Goal: Task Accomplishment & Management: Manage account settings

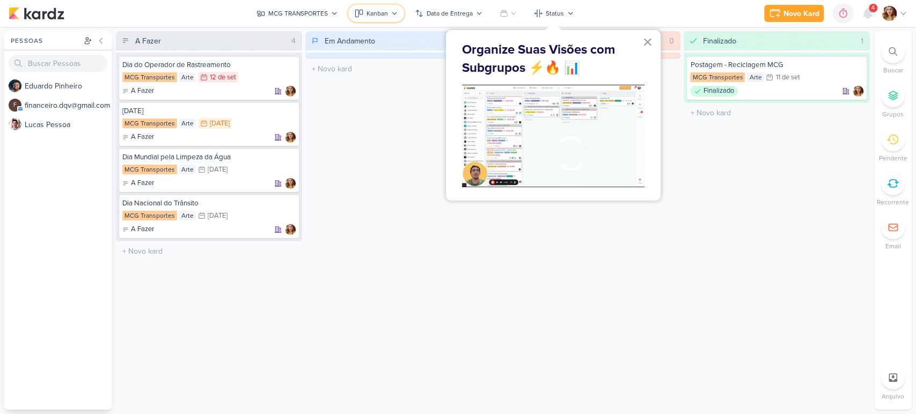
click at [373, 16] on div "Kanban" at bounding box center [376, 14] width 21 height 10
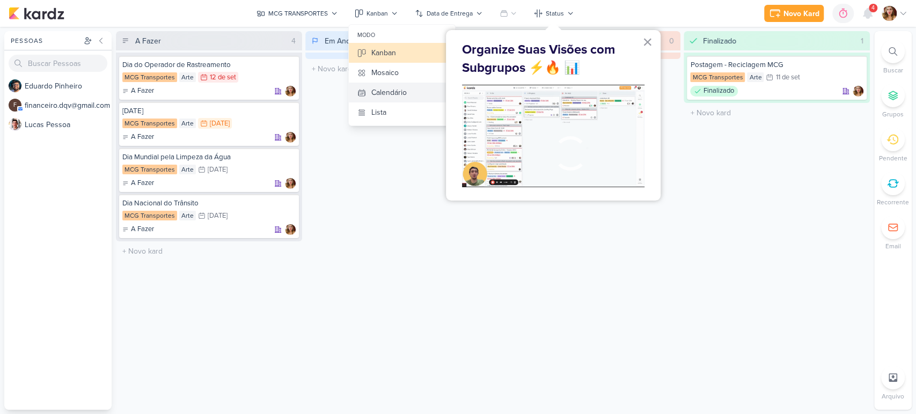
click at [386, 91] on div "Calendário" at bounding box center [388, 92] width 35 height 11
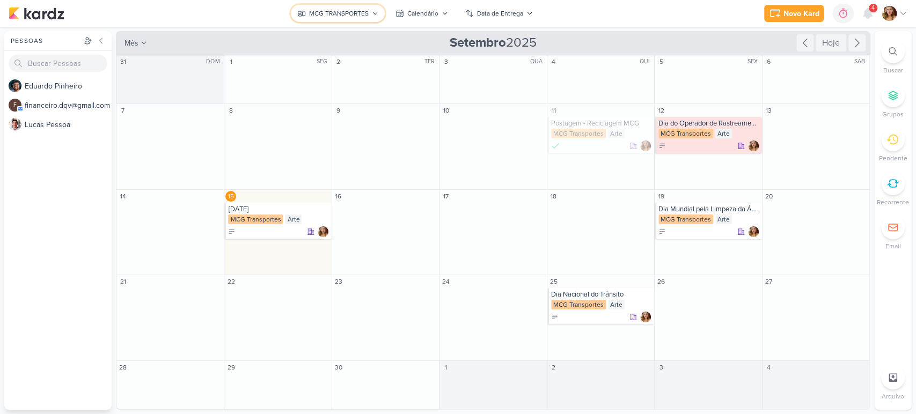
click at [340, 16] on div "MCG TRANSPORTES" at bounding box center [339, 14] width 60 height 10
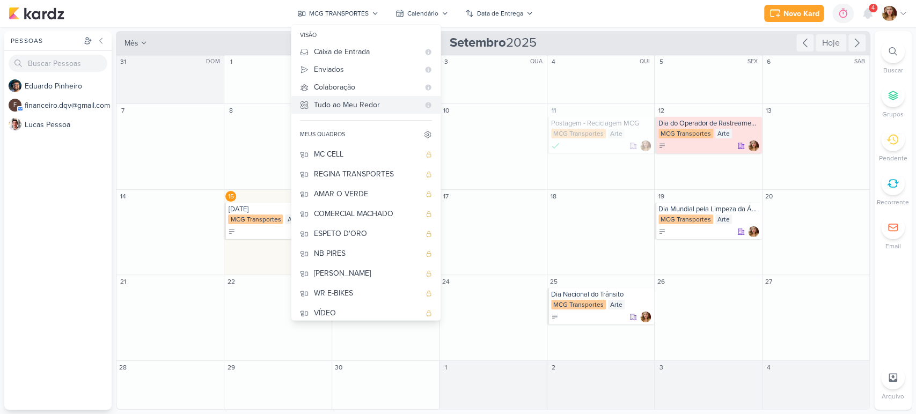
click at [350, 106] on div "Tudo ao Meu Redor" at bounding box center [366, 104] width 105 height 11
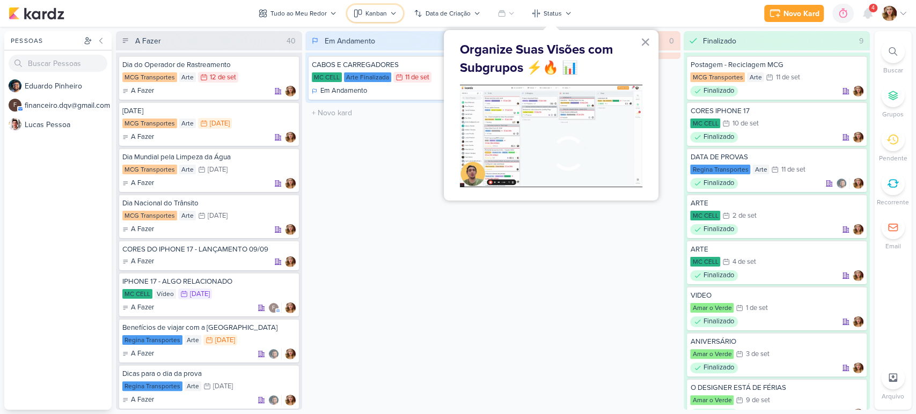
click at [367, 13] on div "Kanban" at bounding box center [375, 14] width 21 height 10
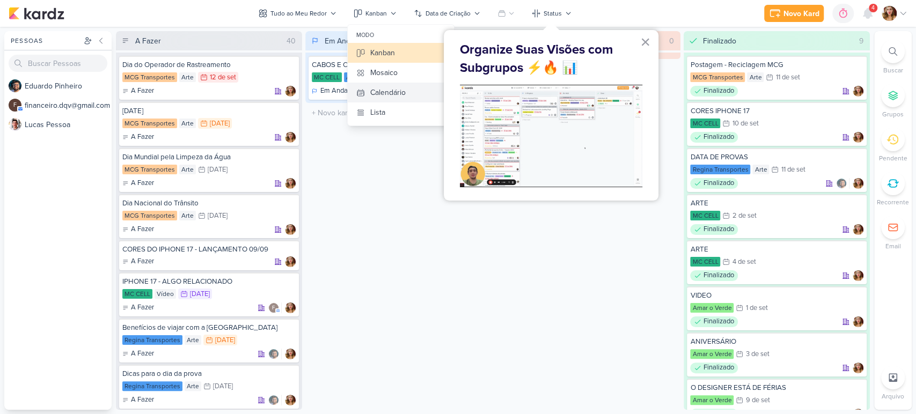
click at [390, 87] on div "Calendário" at bounding box center [387, 92] width 35 height 11
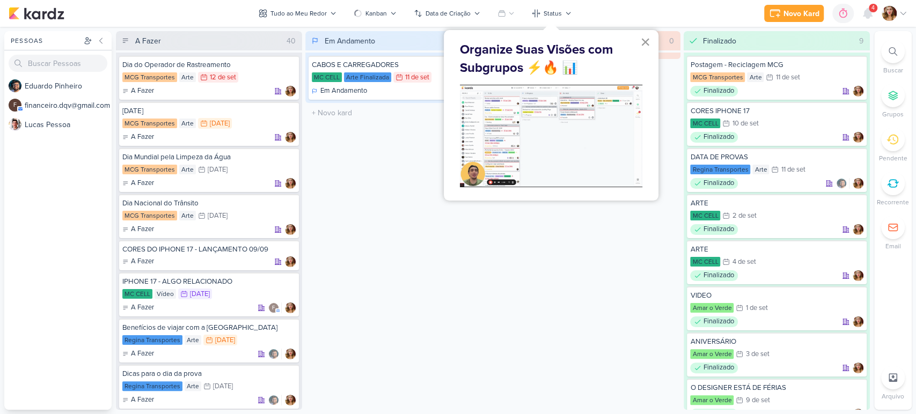
click at [642, 34] on button "×" at bounding box center [645, 41] width 10 height 17
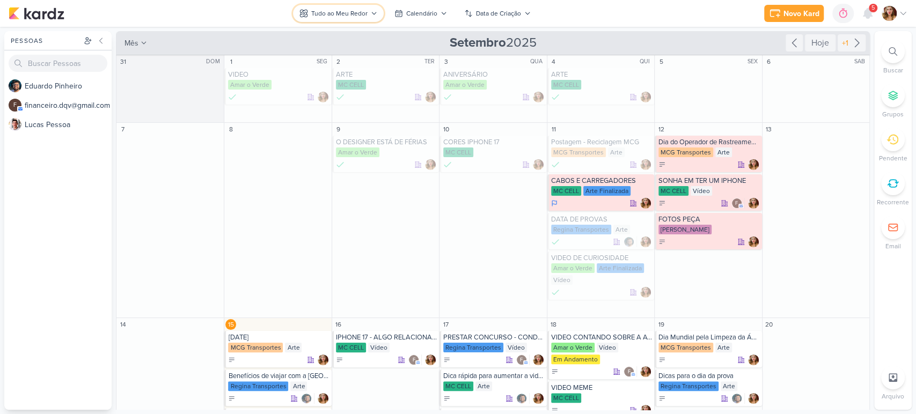
click at [322, 8] on button "Tudo ao Meu Redor" at bounding box center [338, 13] width 91 height 17
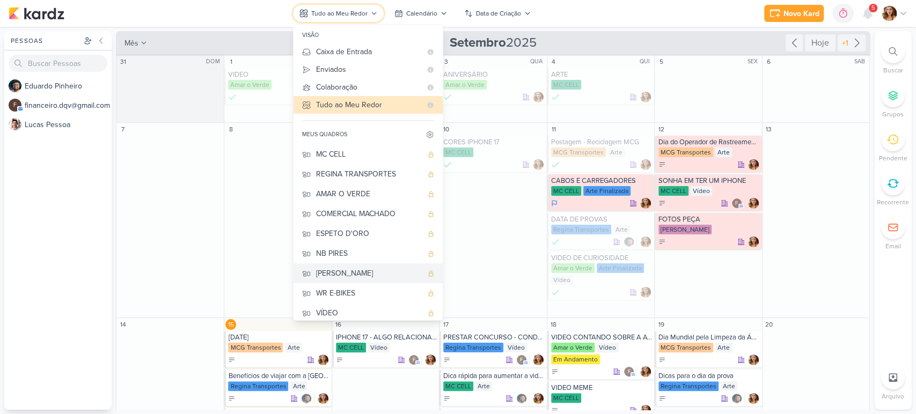
scroll to position [45, 0]
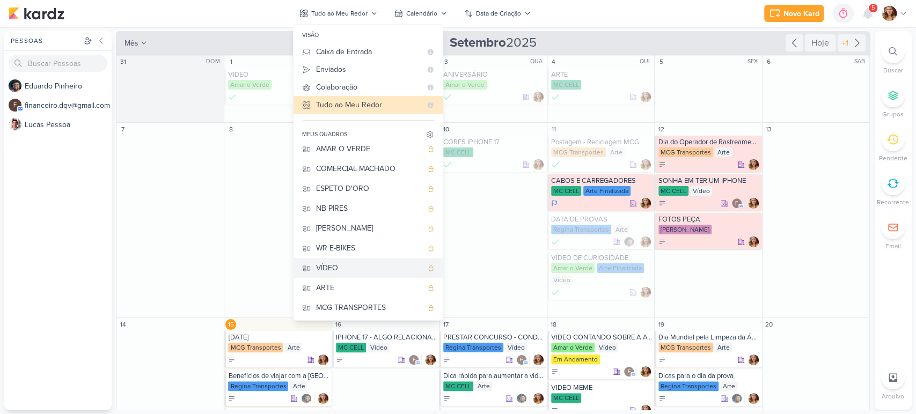
click at [380, 259] on button "VÍDEO" at bounding box center [367, 268] width 149 height 20
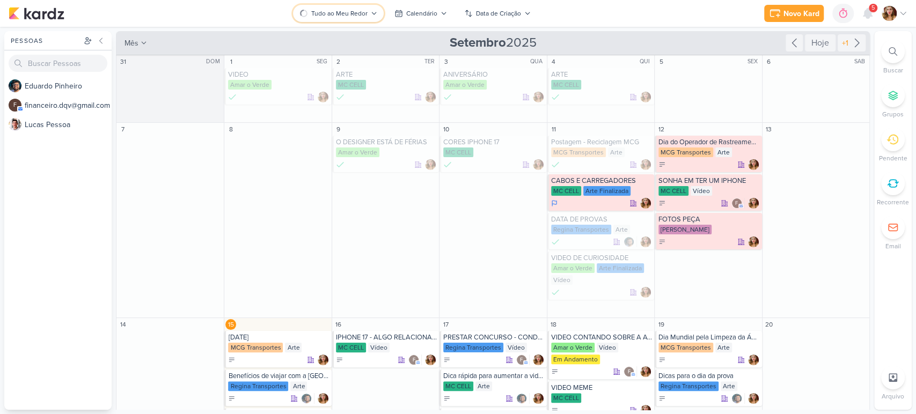
click at [349, 11] on div "Tudo ao Meu Redor" at bounding box center [339, 14] width 56 height 10
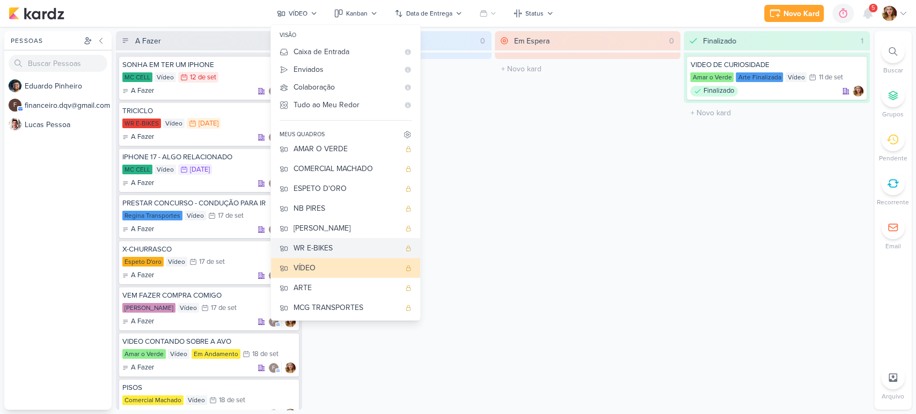
click at [354, 249] on div "WR E-BIKES" at bounding box center [346, 247] width 106 height 11
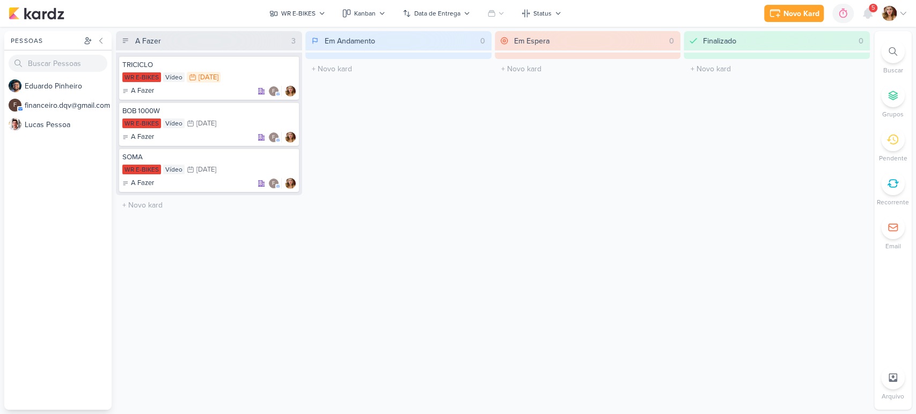
click at [898, 9] on icon at bounding box center [902, 13] width 9 height 9
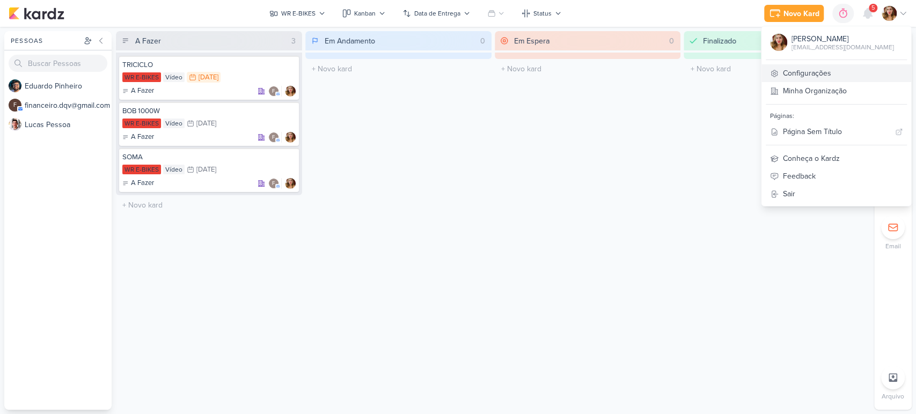
click at [868, 71] on link "Configurações" at bounding box center [836, 73] width 150 height 18
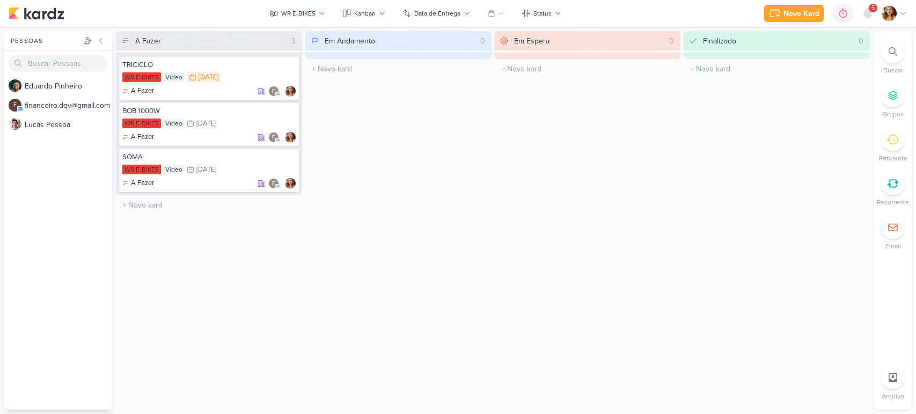
click at [903, 9] on icon at bounding box center [902, 13] width 9 height 9
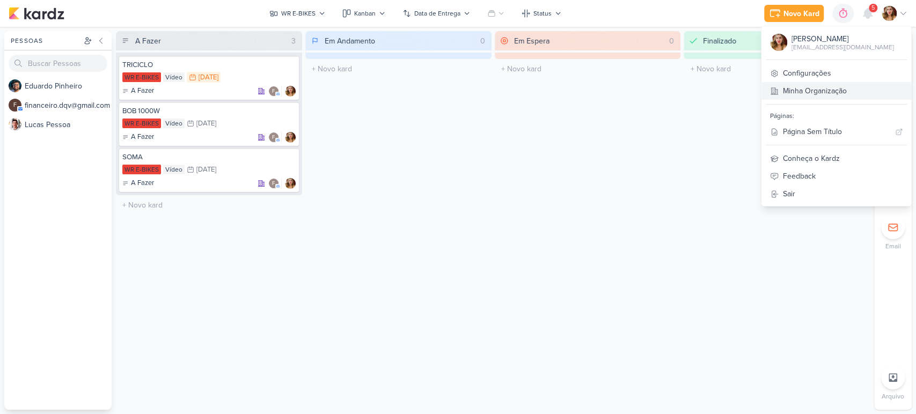
click at [870, 92] on link "Minha Organização" at bounding box center [836, 91] width 150 height 18
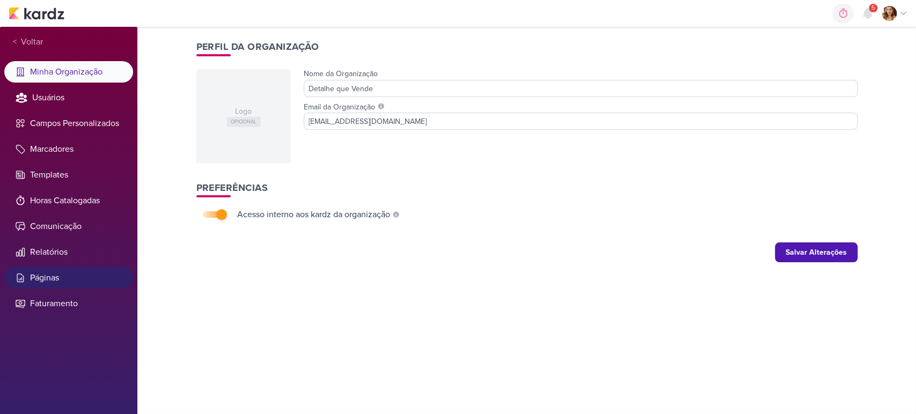
click at [85, 272] on li "Páginas" at bounding box center [68, 277] width 129 height 21
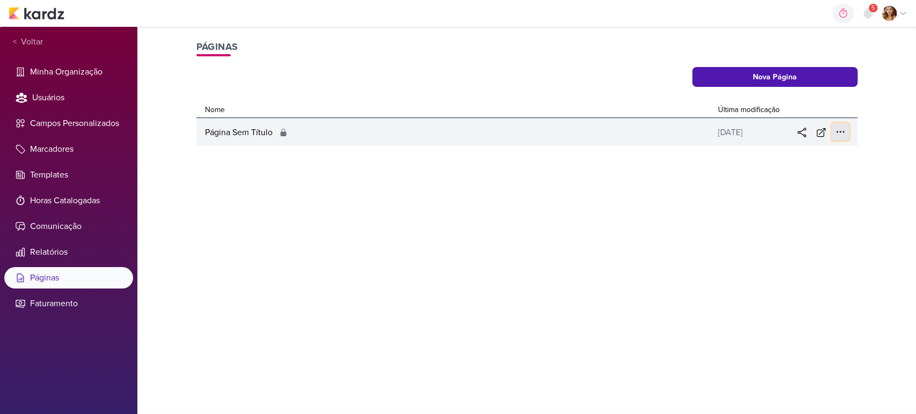
click at [839, 134] on icon at bounding box center [840, 132] width 11 height 11
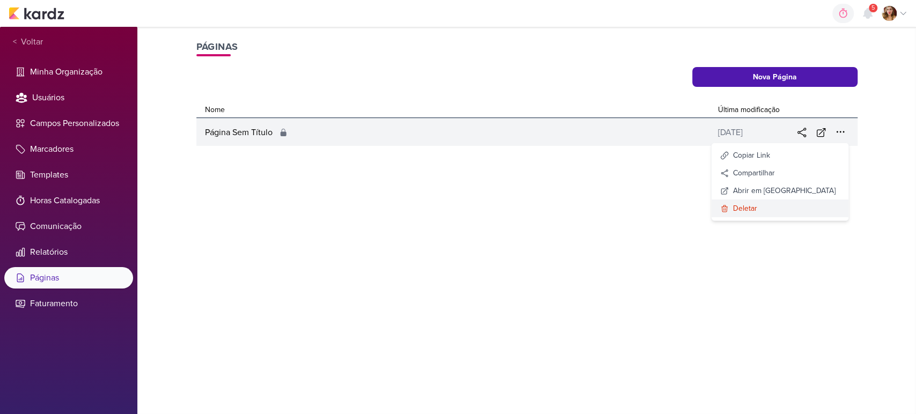
click at [757, 204] on div "Deletar" at bounding box center [745, 208] width 24 height 11
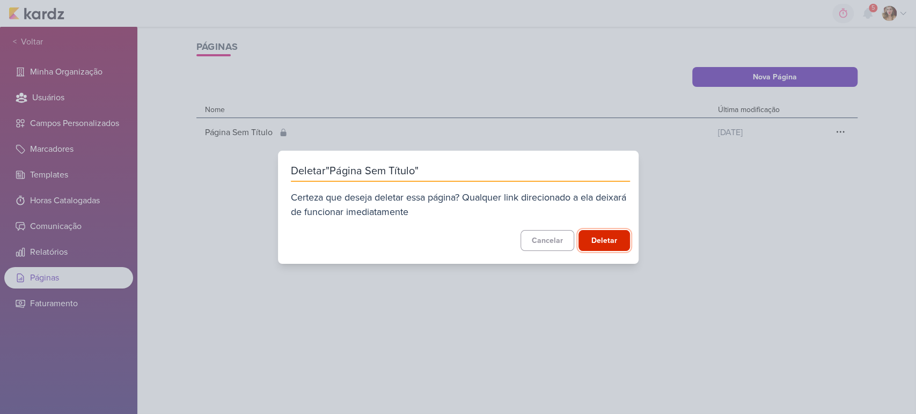
click at [606, 233] on button "Deletar" at bounding box center [603, 240] width 51 height 21
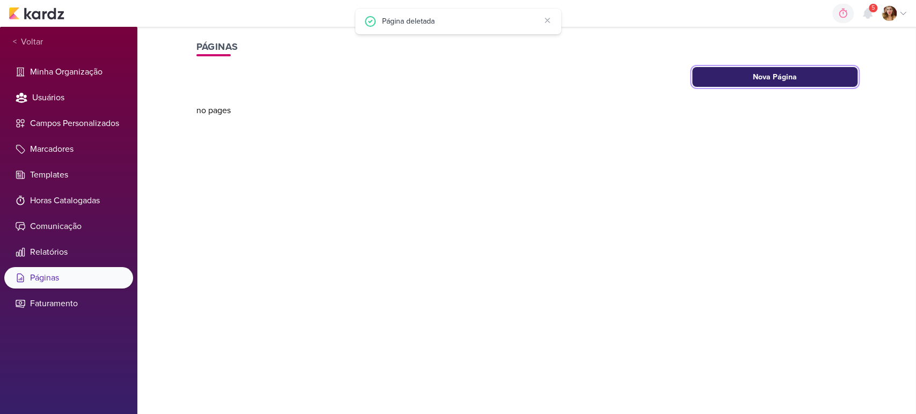
click at [811, 76] on button "Nova Página" at bounding box center [774, 77] width 165 height 20
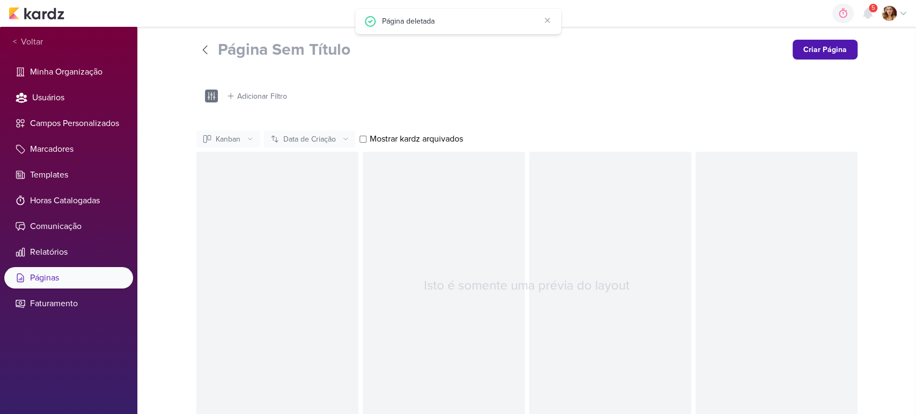
click at [271, 42] on input "Página Sem Título" at bounding box center [501, 49] width 566 height 19
type input "Rafa Martins"
click at [205, 96] on icon at bounding box center [211, 96] width 13 height 13
click at [248, 93] on div "Adicionar Filtro" at bounding box center [262, 96] width 50 height 11
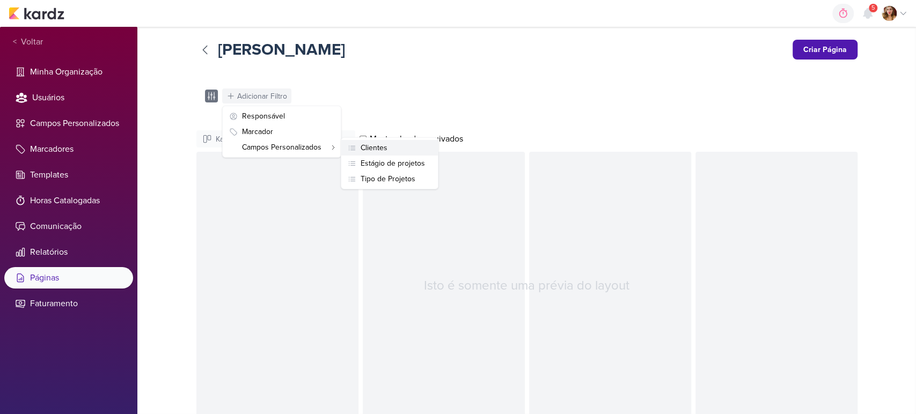
click at [372, 150] on div "Clientes" at bounding box center [373, 147] width 27 height 11
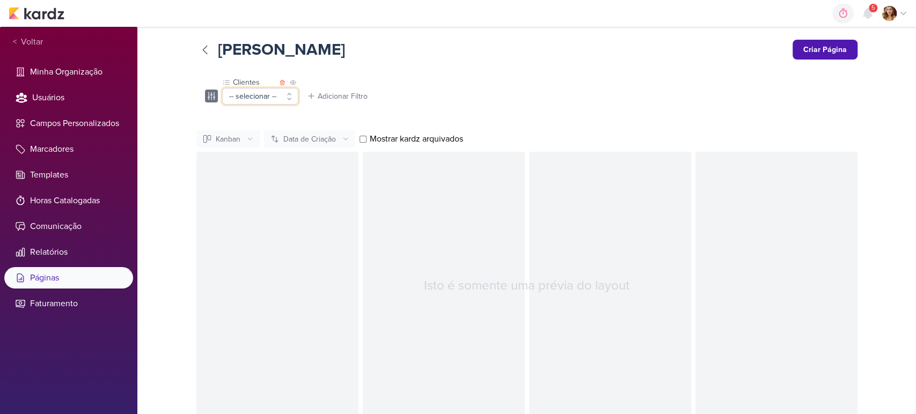
click at [265, 99] on button "-- selecionar --" at bounding box center [260, 96] width 76 height 17
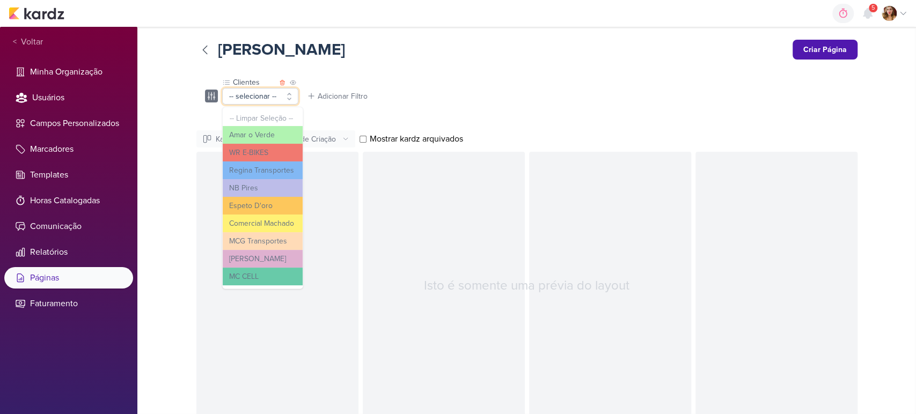
click at [265, 99] on button "-- selecionar --" at bounding box center [260, 96] width 76 height 17
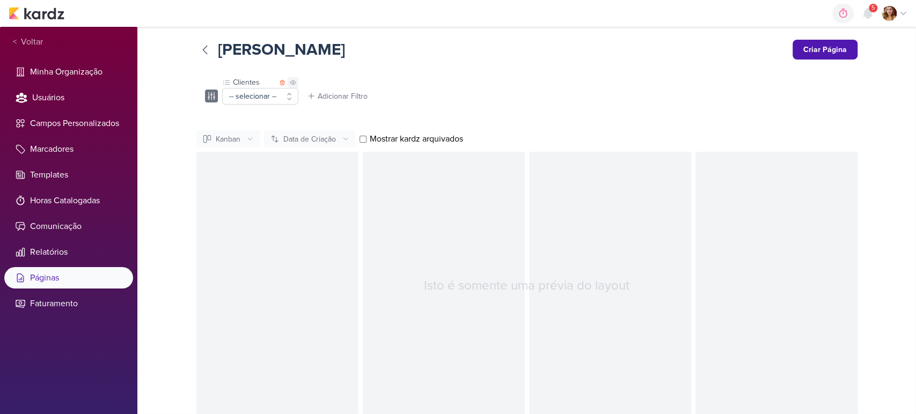
click at [290, 81] on icon at bounding box center [293, 82] width 6 height 6
click at [825, 49] on button "Criar Página" at bounding box center [824, 50] width 65 height 20
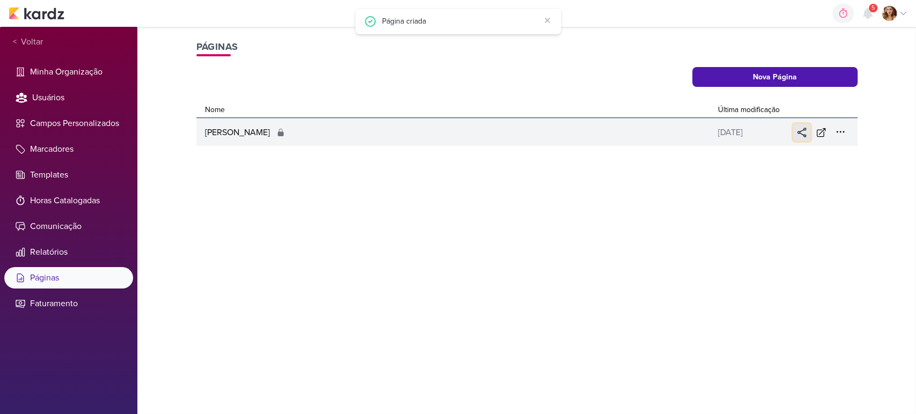
click at [802, 131] on icon at bounding box center [801, 132] width 11 height 11
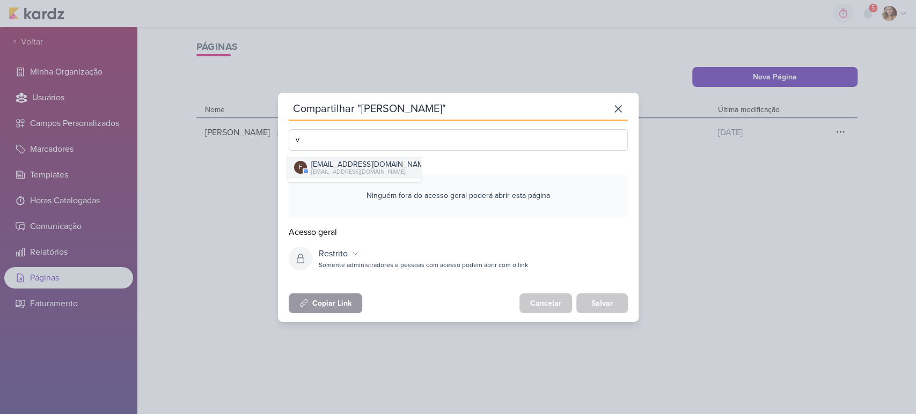
type input "v"
click at [378, 160] on div "financeiro.dqv@gmail.com" at bounding box center [370, 164] width 118 height 11
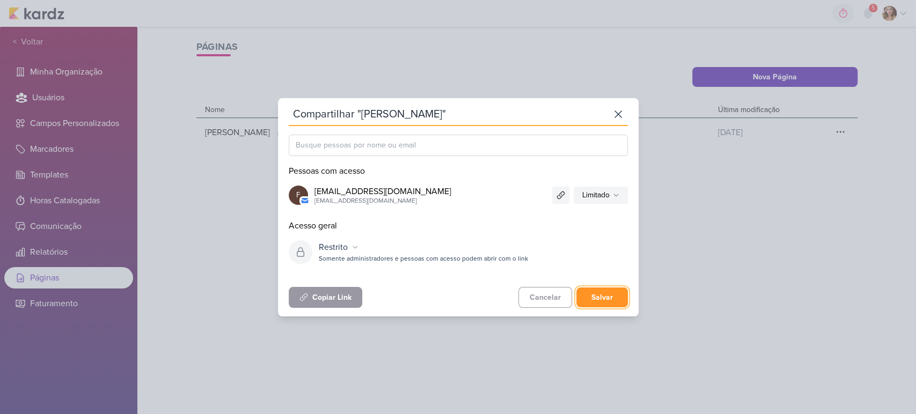
click at [605, 296] on button "Salvar" at bounding box center [601, 297] width 51 height 20
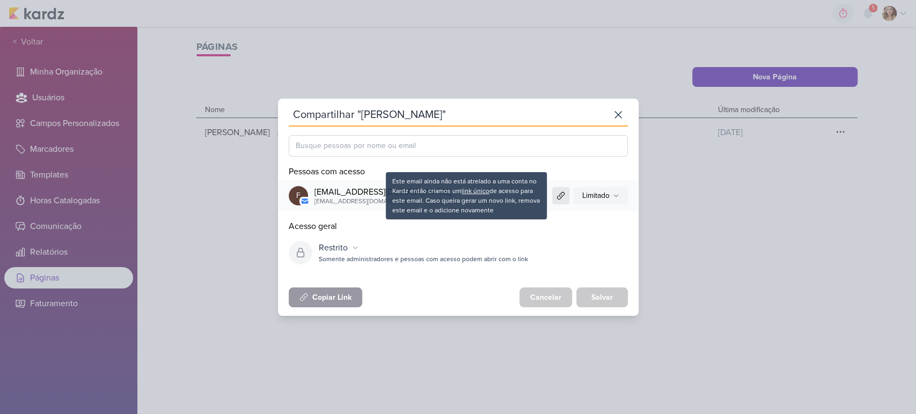
click at [553, 193] on div at bounding box center [560, 195] width 17 height 17
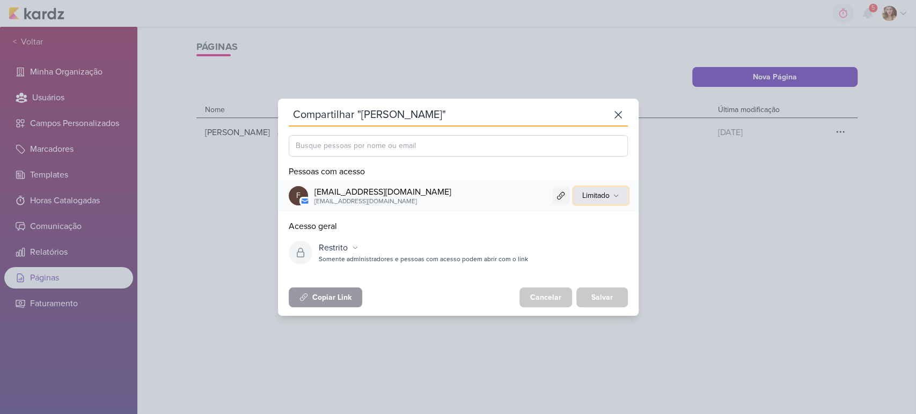
click at [599, 196] on div "Limitado" at bounding box center [595, 195] width 27 height 11
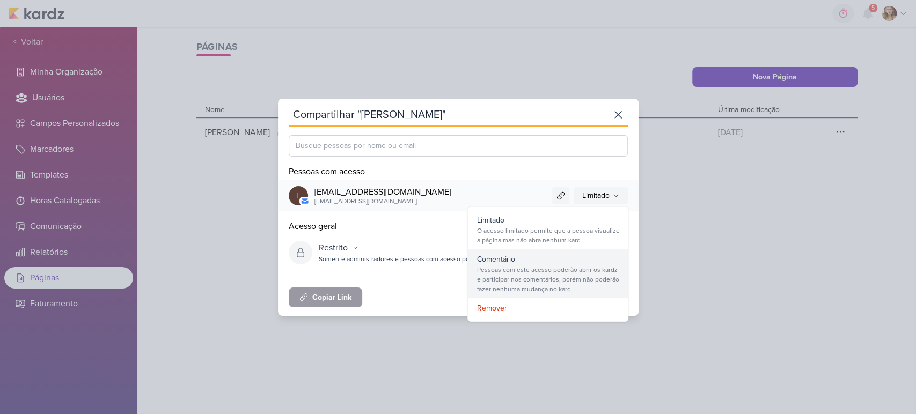
click at [541, 284] on div "Pessoas com este acesso poderão abrir os kardz e participar nos comentários, po…" at bounding box center [547, 279] width 143 height 29
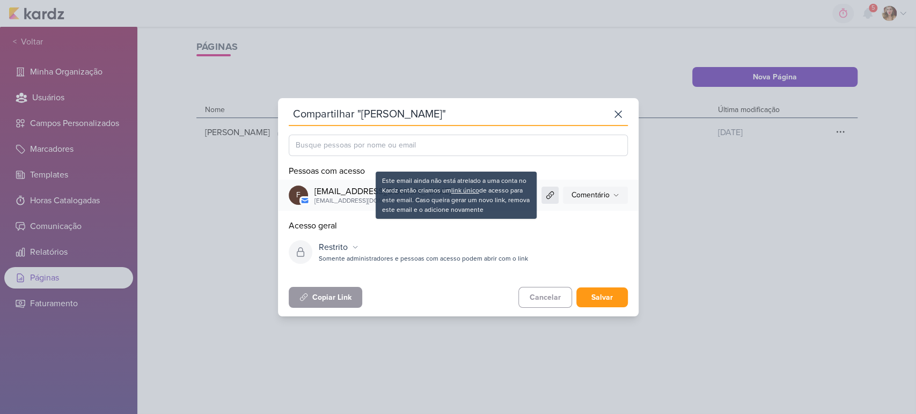
click at [552, 195] on icon at bounding box center [549, 195] width 9 height 9
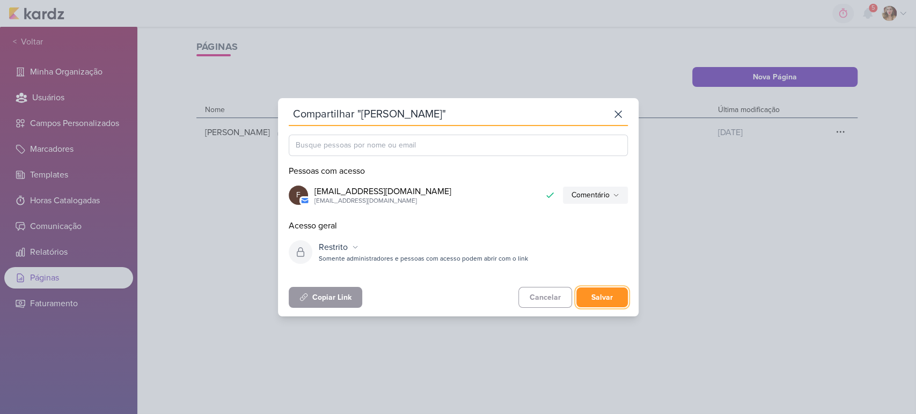
click at [620, 291] on button "Salvar" at bounding box center [601, 297] width 51 height 20
click at [618, 114] on icon at bounding box center [618, 115] width 6 height 6
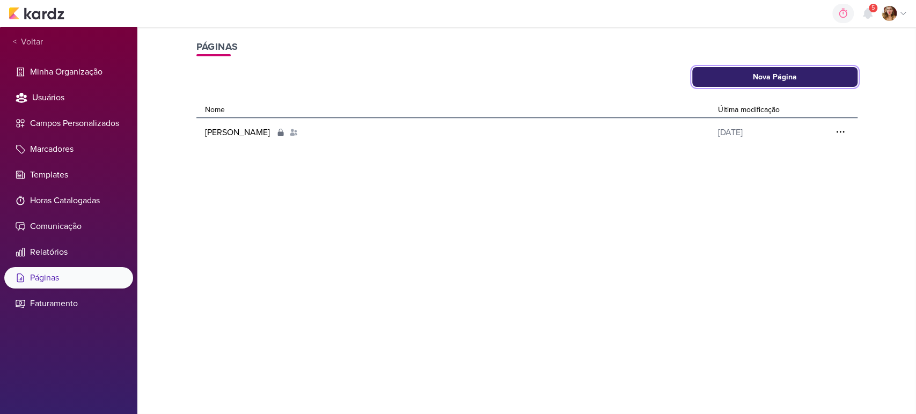
click at [751, 78] on button "Nova Página" at bounding box center [774, 77] width 165 height 20
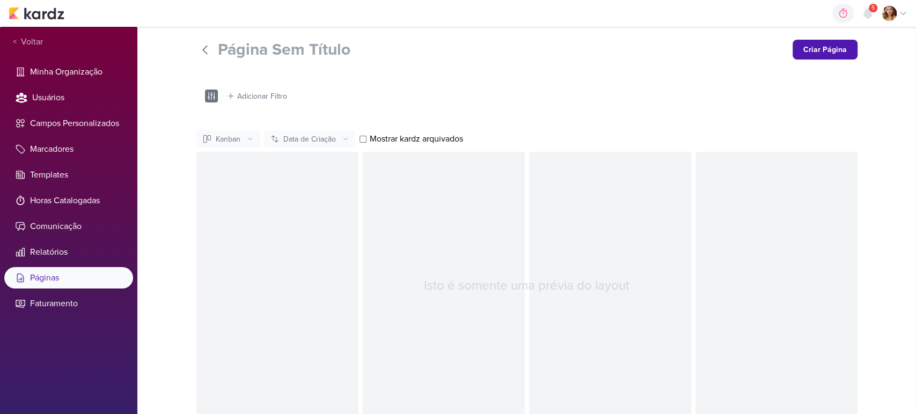
click at [352, 47] on input "Página Sem Título" at bounding box center [501, 49] width 566 height 19
type input "Edu - Artes"
click at [266, 97] on div "Adicionar Filtro" at bounding box center [262, 96] width 50 height 11
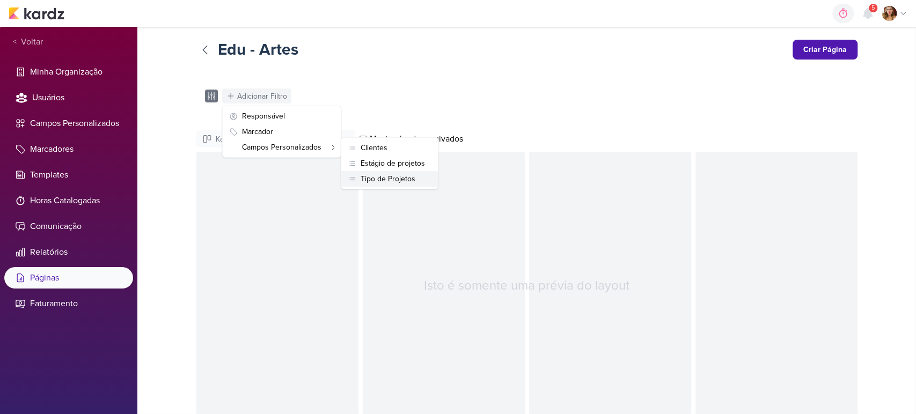
click at [384, 179] on div "Tipo de Projetos" at bounding box center [387, 178] width 55 height 11
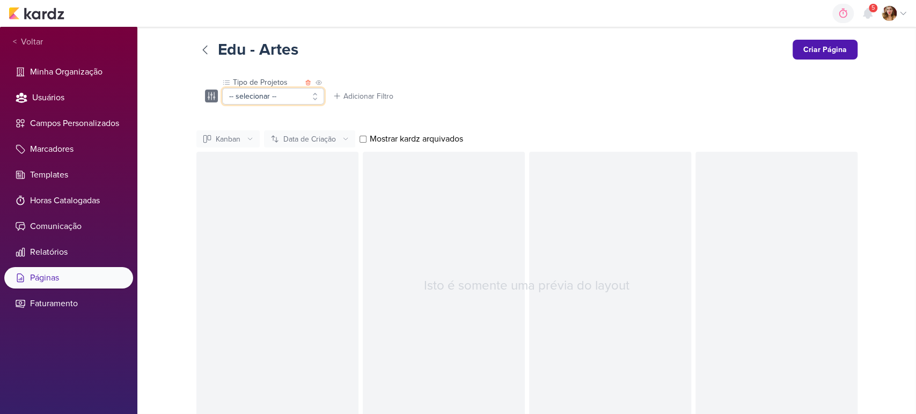
click at [277, 97] on button "-- selecionar --" at bounding box center [273, 96] width 102 height 17
click at [276, 136] on button "Arte" at bounding box center [273, 135] width 101 height 18
click at [429, 137] on span "Mostrar kardz arquivados" at bounding box center [416, 138] width 93 height 13
click at [366, 137] on input "Mostrar kardz arquivados" at bounding box center [362, 139] width 7 height 7
checkbox input "true"
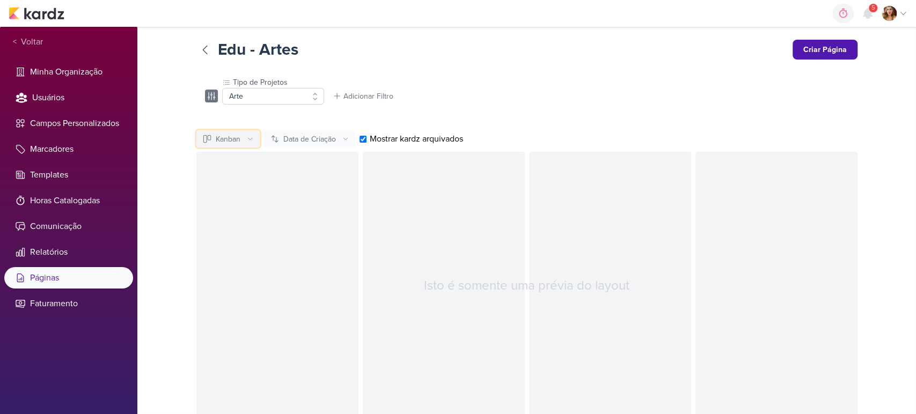
click at [237, 144] on div "Kanban" at bounding box center [228, 139] width 25 height 11
click at [243, 173] on button "Calendário" at bounding box center [233, 180] width 72 height 18
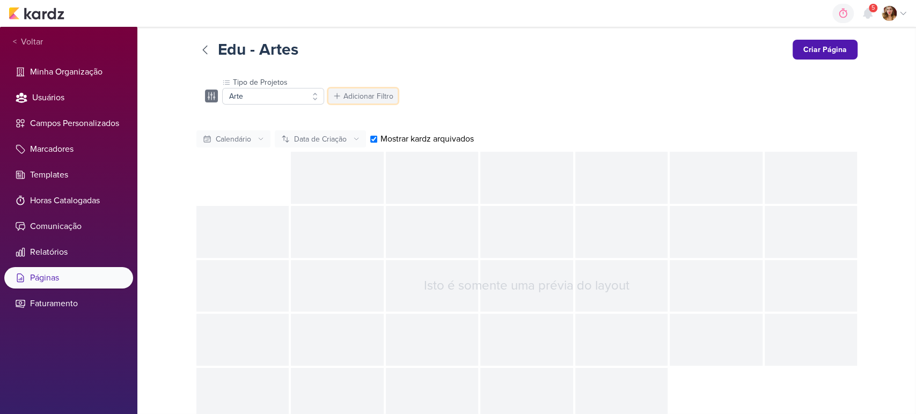
click at [369, 94] on div "Adicionar Filtro" at bounding box center [368, 96] width 50 height 11
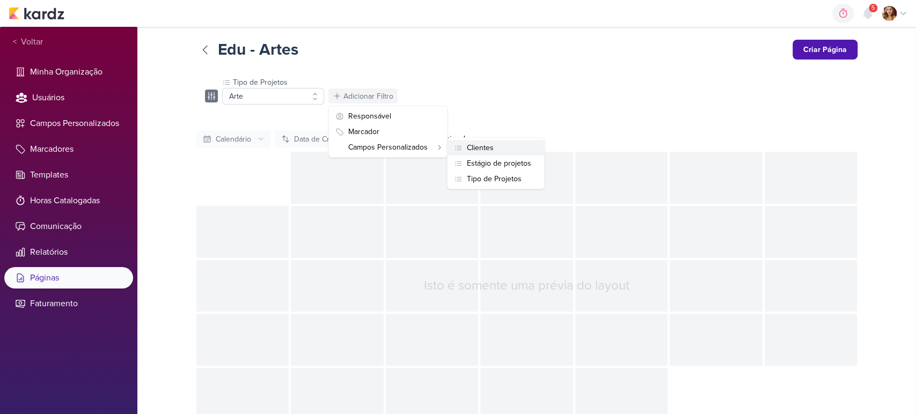
click at [487, 140] on button "Clientes" at bounding box center [495, 148] width 97 height 16
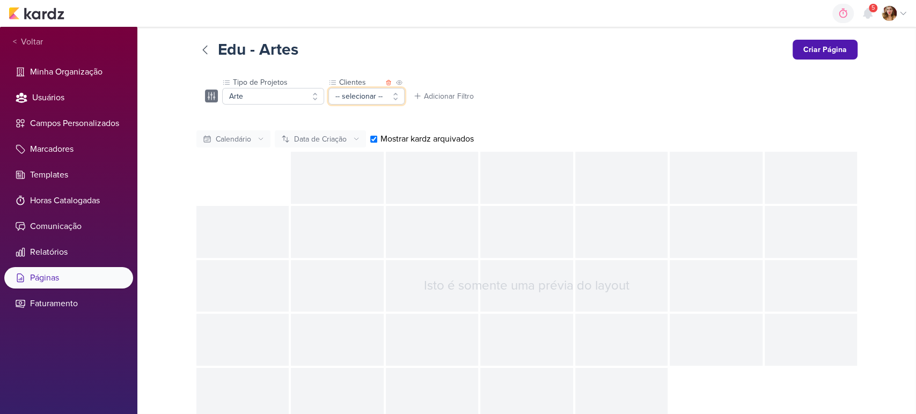
click at [379, 98] on button "-- selecionar --" at bounding box center [366, 96] width 76 height 17
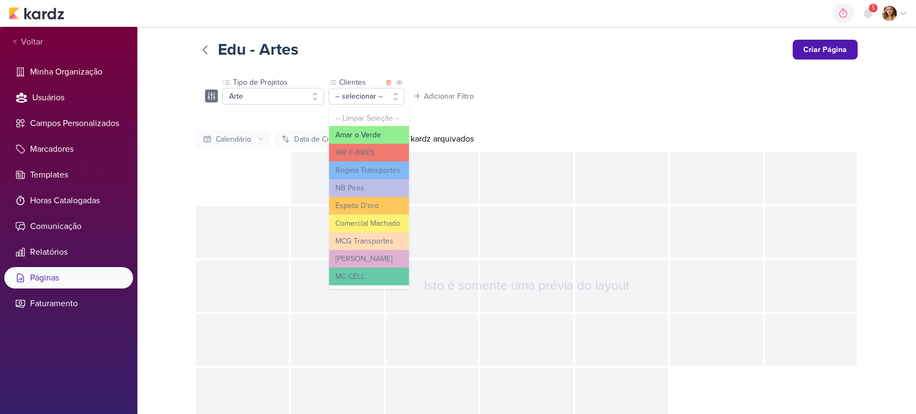
click at [371, 136] on button "Amar o Verde" at bounding box center [369, 135] width 80 height 18
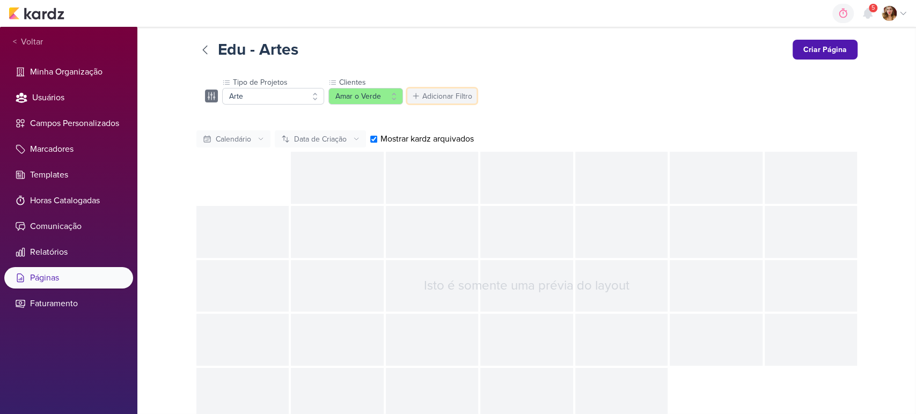
click at [446, 96] on div "Adicionar Filtro" at bounding box center [447, 96] width 50 height 11
click at [590, 146] on button "Clientes" at bounding box center [574, 148] width 97 height 16
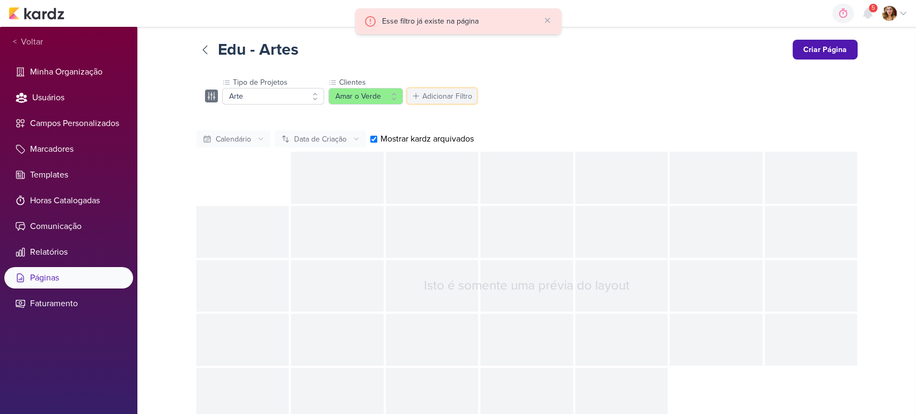
click at [451, 97] on div "Adicionar Filtro" at bounding box center [447, 96] width 50 height 11
click at [391, 115] on div "Edu - Artes Criar Página Tipo de Projetos Arte -- Limpar Seleção -- Arte Vídeo …" at bounding box center [526, 230] width 661 height 380
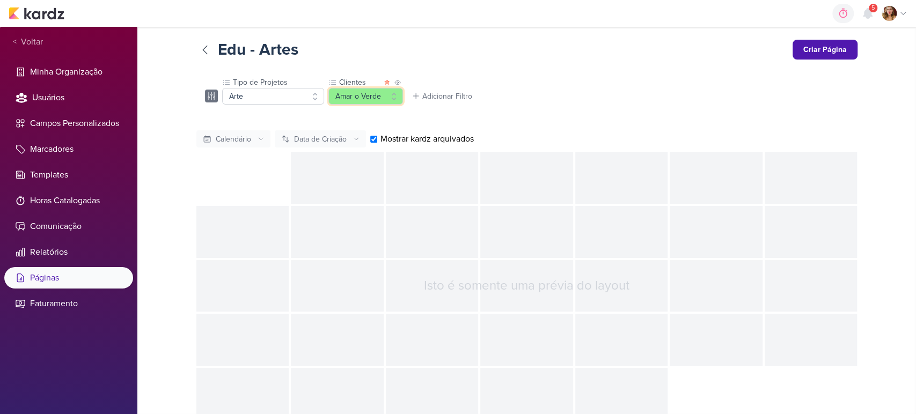
click at [373, 97] on button "Amar o Verde" at bounding box center [365, 96] width 75 height 17
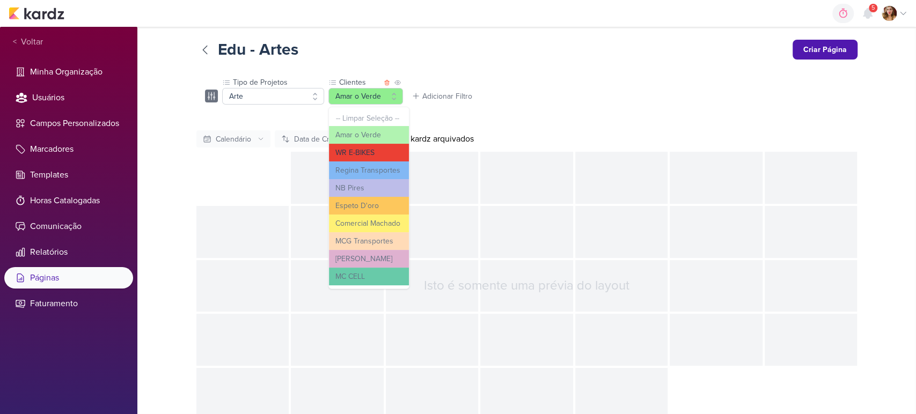
click at [378, 152] on button "WR E-BIKES" at bounding box center [369, 153] width 80 height 18
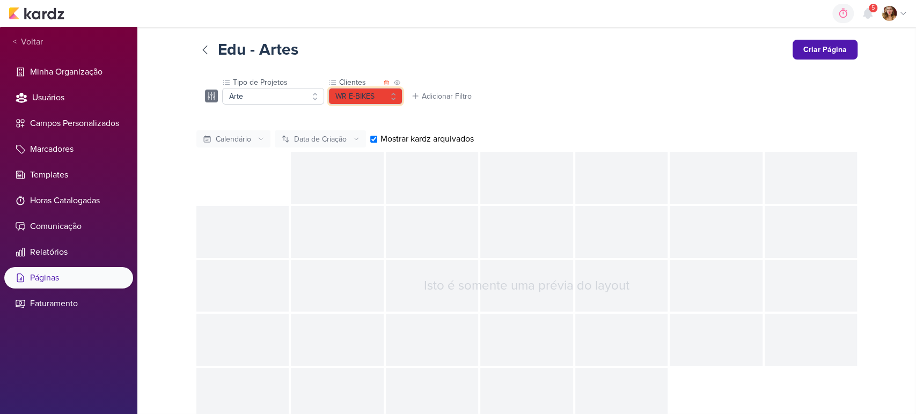
click at [370, 97] on button "WR E-BIKES" at bounding box center [365, 96] width 74 height 17
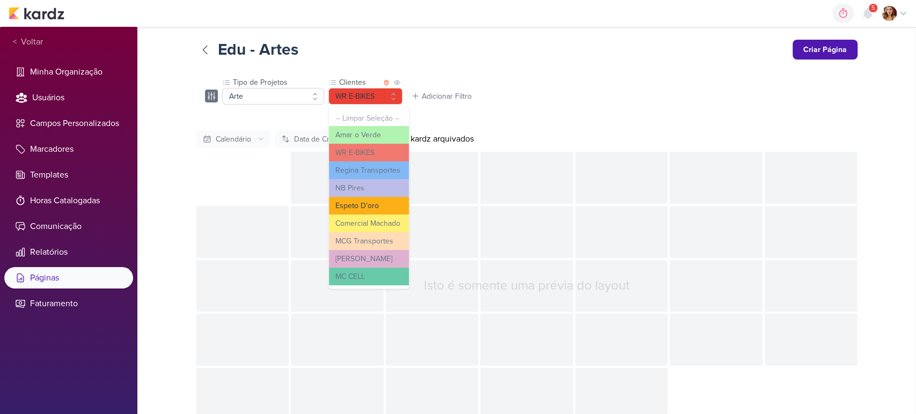
click at [379, 201] on button "Espeto D'oro" at bounding box center [369, 206] width 80 height 18
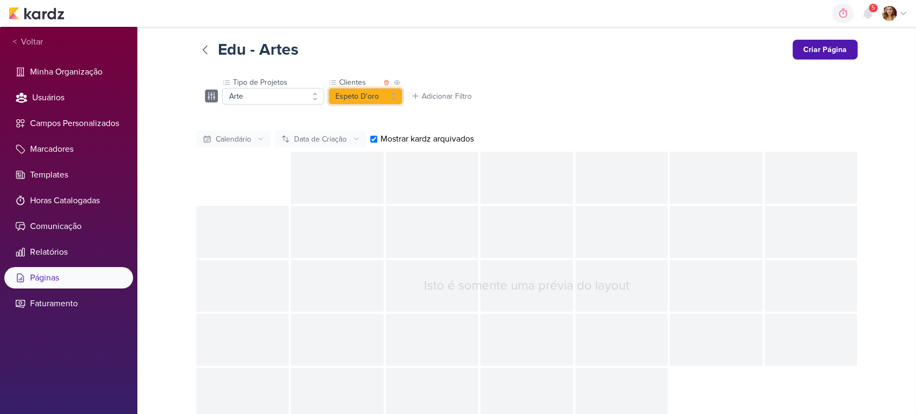
click at [367, 91] on button "Espeto D'oro" at bounding box center [365, 96] width 74 height 17
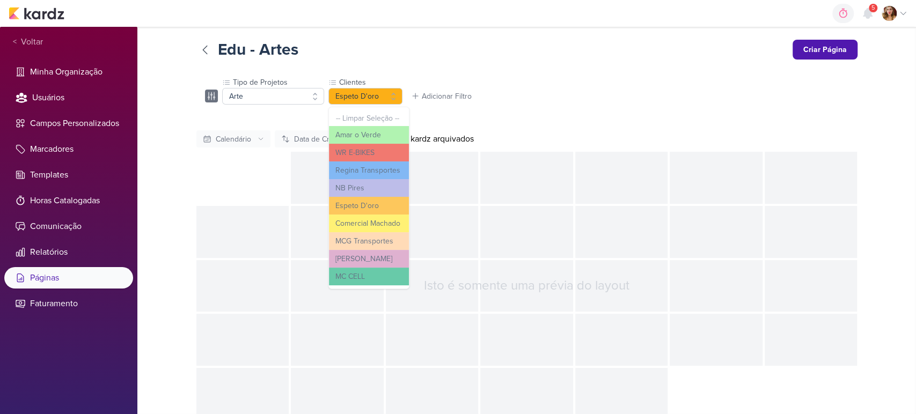
click at [490, 104] on div "Tipo de Projetos Arte -- Limpar Seleção -- Arte Vídeo Clientes" at bounding box center [527, 91] width 644 height 28
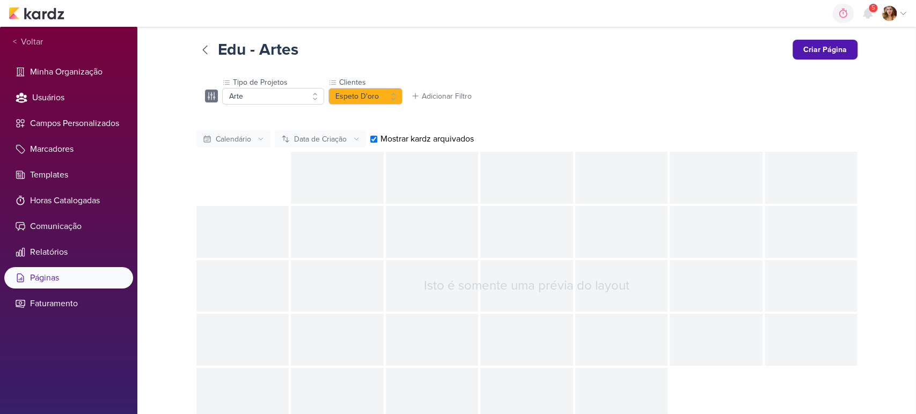
click at [562, 411] on div "Isto é somente uma prévia do layout" at bounding box center [526, 286] width 661 height 268
click at [199, 46] on icon at bounding box center [204, 49] width 13 height 13
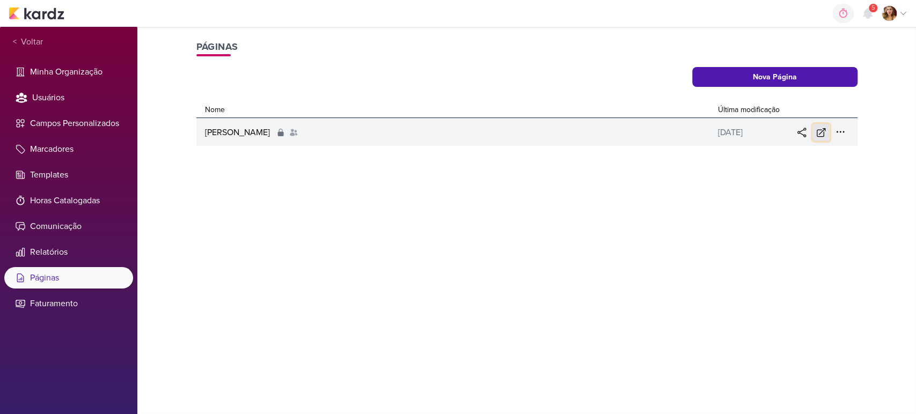
click at [815, 136] on icon at bounding box center [820, 132] width 11 height 11
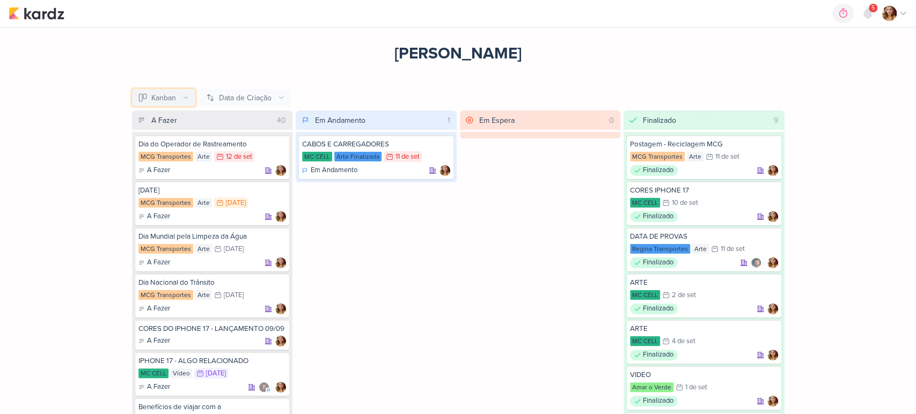
click at [157, 100] on div "Kanban" at bounding box center [163, 97] width 25 height 11
click at [174, 139] on div "Calendário" at bounding box center [169, 138] width 35 height 11
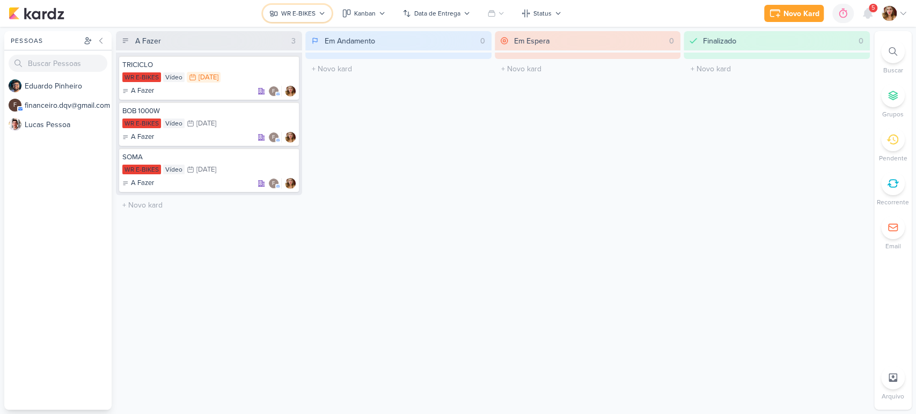
click at [282, 9] on div "WR E-BIKES" at bounding box center [298, 14] width 34 height 10
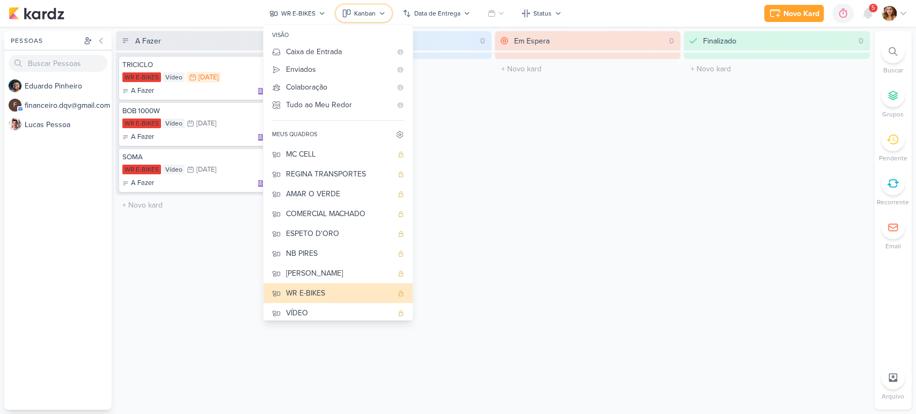
click at [370, 13] on div "Kanban" at bounding box center [364, 14] width 21 height 10
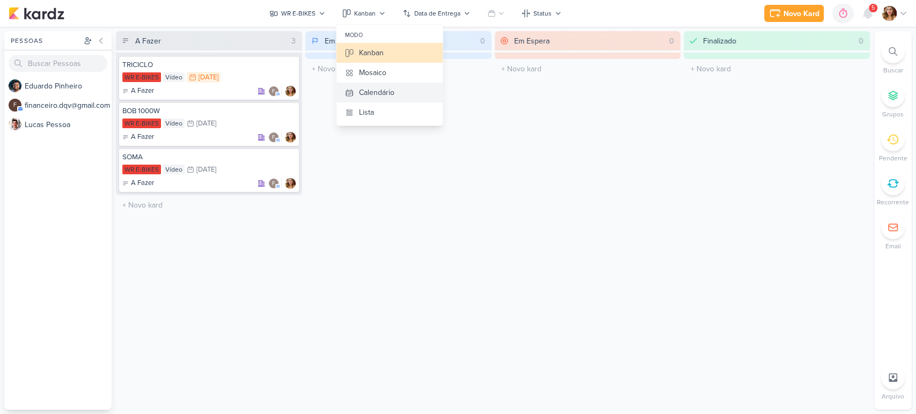
click at [398, 94] on button "Calendário" at bounding box center [389, 93] width 106 height 20
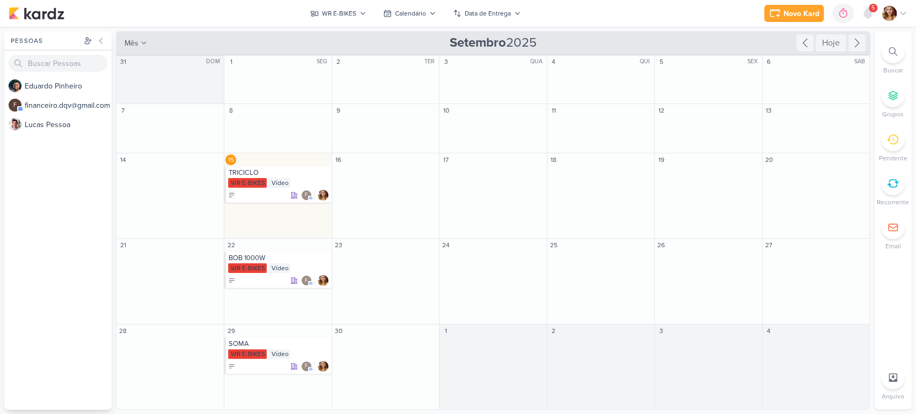
click at [346, 29] on div "Preferências de Quadros Pessoal Organização Não tem nenhum quadro aqui ainda :/…" at bounding box center [458, 220] width 916 height 387
click at [43, 209] on div "E d u a r d o P i n h e i r o f f i n a n c e i r o . d q v @ g m a i l . c o m…" at bounding box center [57, 243] width 107 height 334
click at [336, 7] on button "WR E-BIKES" at bounding box center [338, 13] width 69 height 17
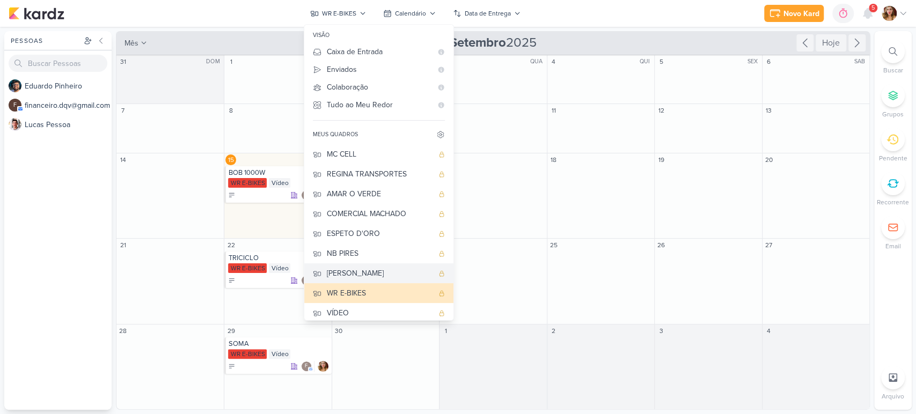
click at [396, 278] on div "[PERSON_NAME]" at bounding box center [380, 273] width 106 height 11
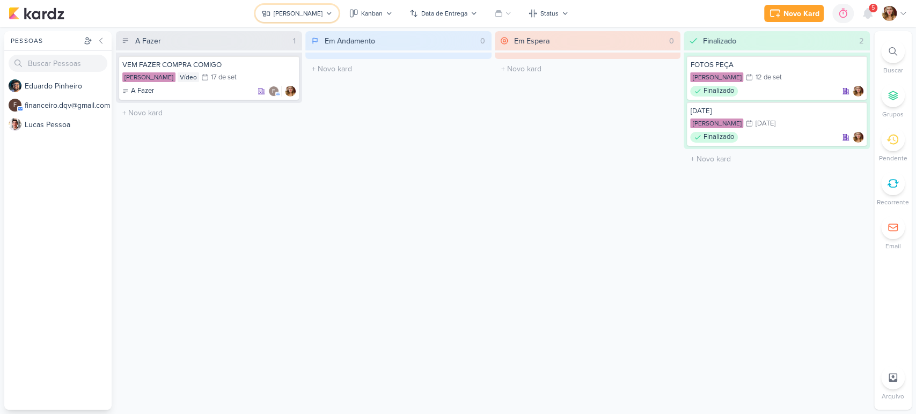
click at [317, 9] on div "[PERSON_NAME]" at bounding box center [298, 14] width 49 height 10
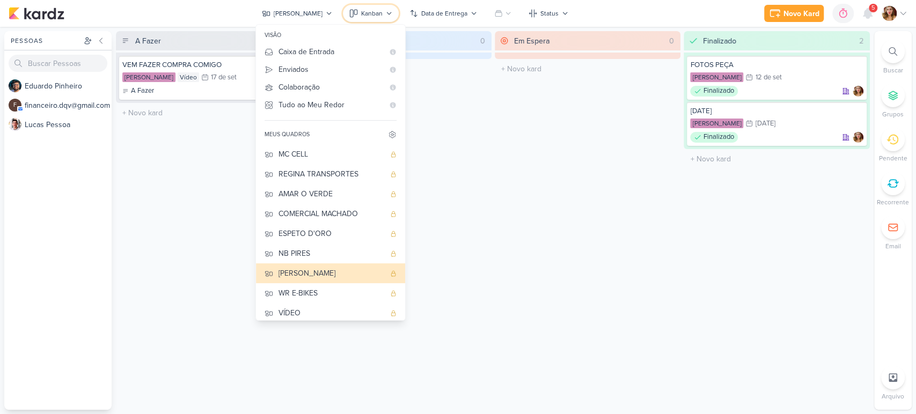
click at [366, 13] on div "Kanban" at bounding box center [371, 14] width 21 height 10
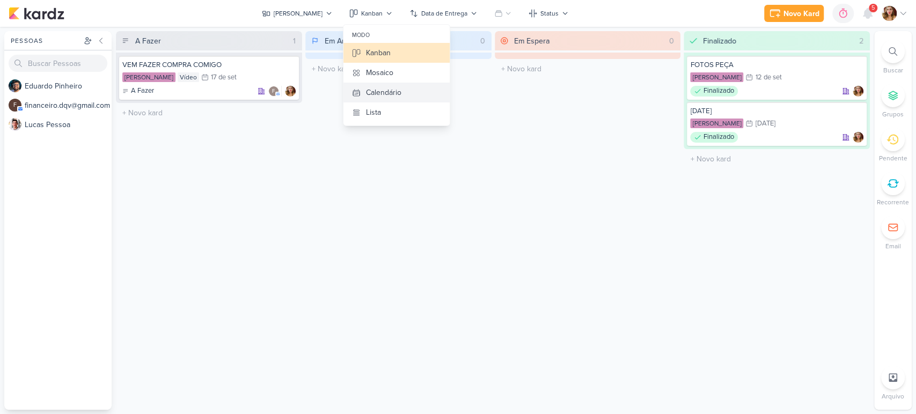
click at [401, 95] on button "Calendário" at bounding box center [396, 93] width 106 height 20
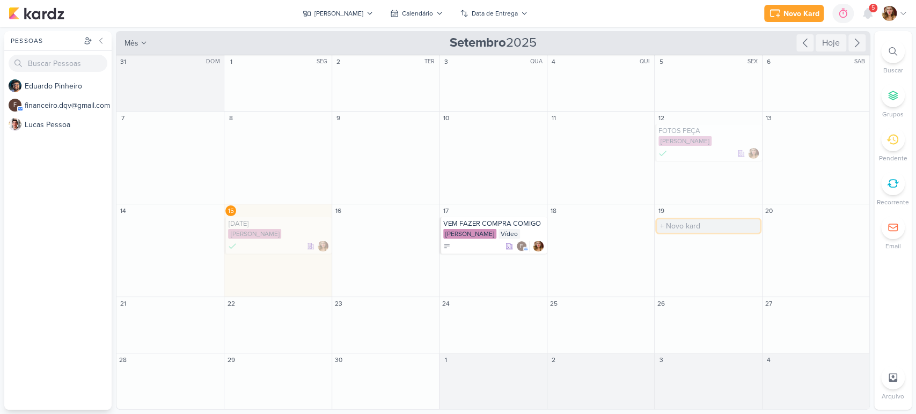
click at [702, 226] on input "text" at bounding box center [707, 225] width 102 height 13
type input "FOTOS DE PEÇA"
click at [699, 235] on div "[PERSON_NAME]" at bounding box center [708, 234] width 101 height 11
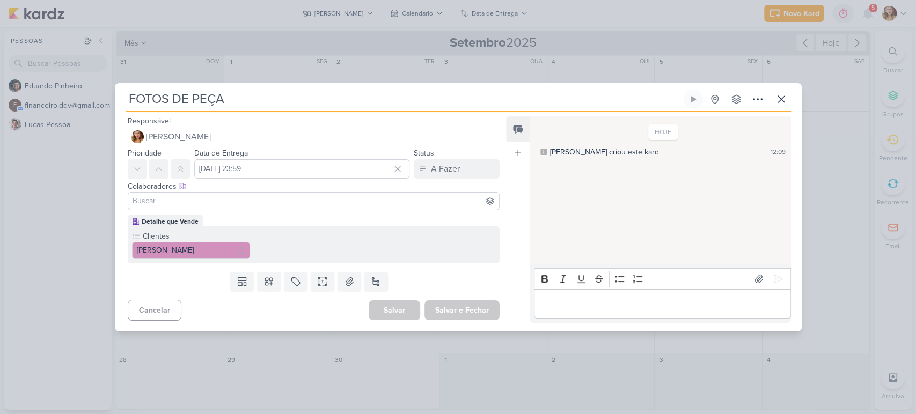
click at [322, 209] on div at bounding box center [314, 201] width 372 height 18
click at [322, 208] on div at bounding box center [314, 201] width 372 height 18
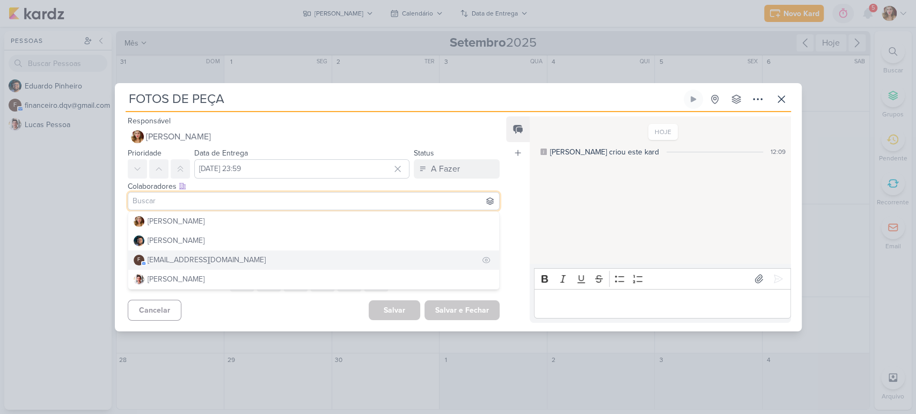
click at [311, 259] on button "f financeiro.dqv@gmail.com" at bounding box center [313, 259] width 371 height 19
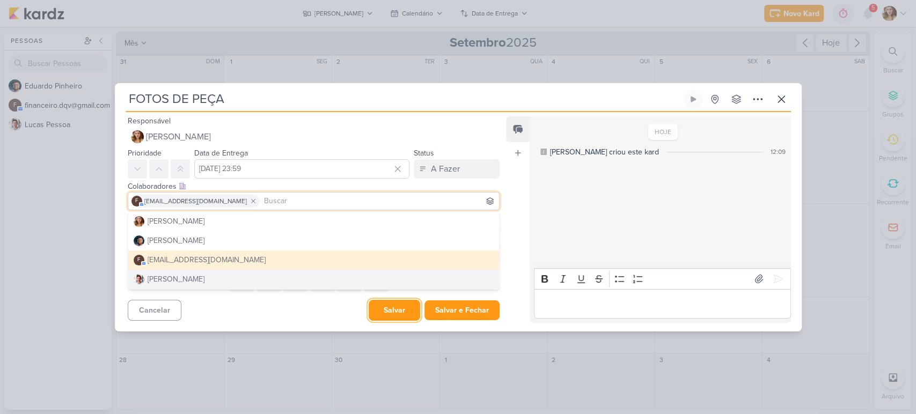
click at [394, 317] on button "Salvar" at bounding box center [393, 310] width 51 height 21
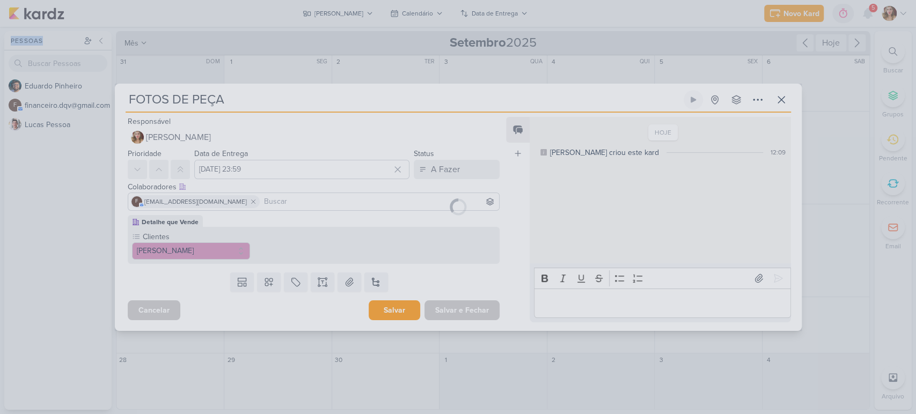
click at [394, 317] on div at bounding box center [458, 207] width 687 height 247
click at [0, 0] on div "Atenção: Alterações Não Salvas Nós identificamos as seguintes alterações não sa…" at bounding box center [0, 0] width 0 height 0
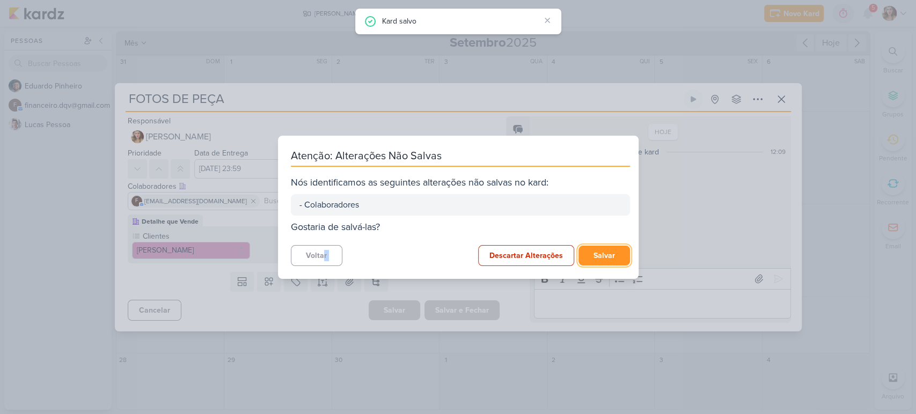
click at [584, 247] on button "Salvar" at bounding box center [603, 256] width 51 height 20
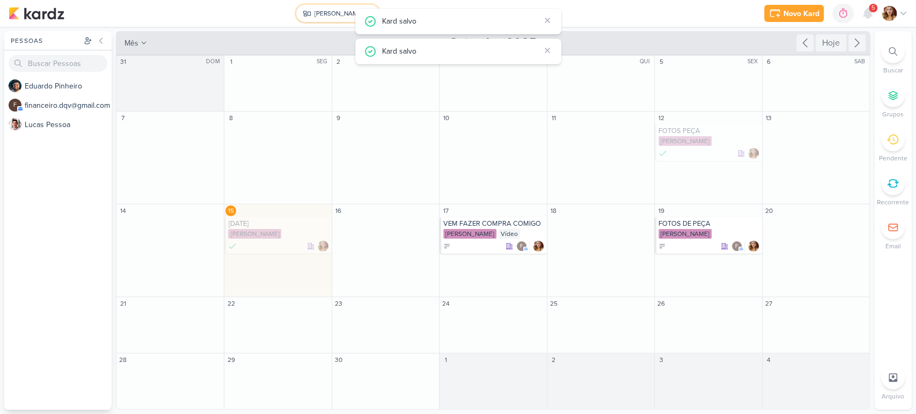
click at [340, 17] on div "[PERSON_NAME]" at bounding box center [338, 14] width 49 height 10
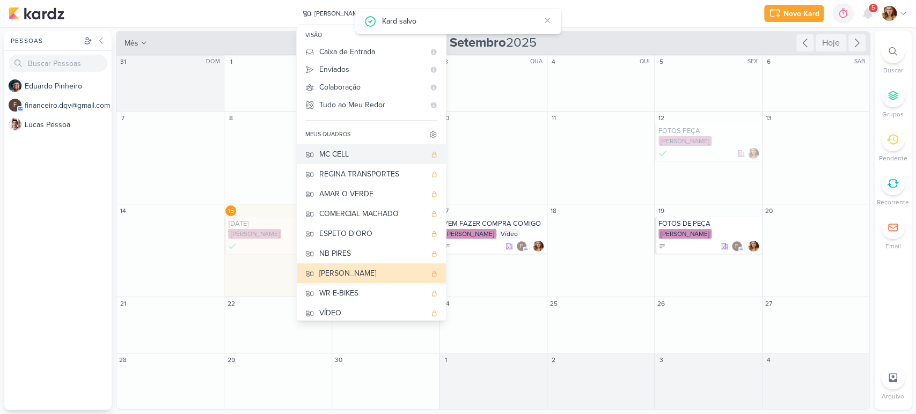
click at [363, 161] on button "MC CELL" at bounding box center [371, 154] width 149 height 20
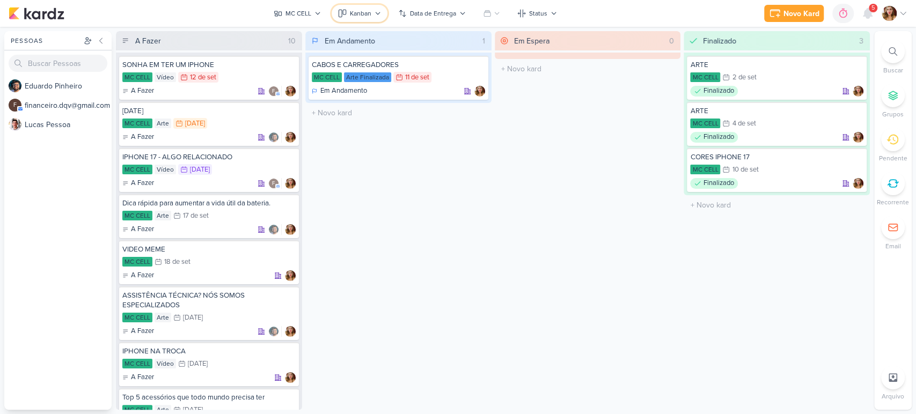
click at [364, 14] on div "Kanban" at bounding box center [360, 14] width 21 height 10
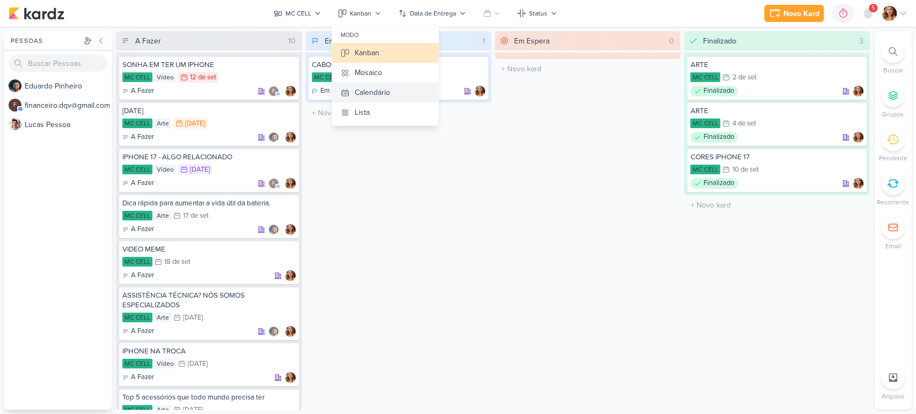
click at [399, 85] on button "Calendário" at bounding box center [385, 93] width 106 height 20
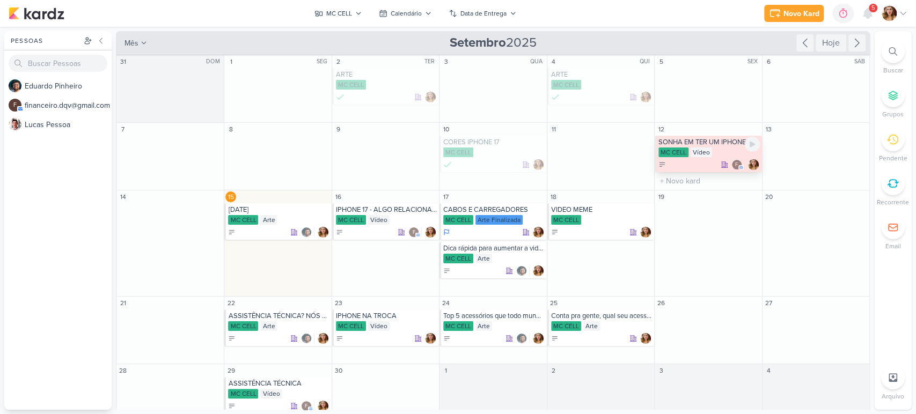
click at [688, 171] on div "SONHA EM TER UM IPHONE MC CELL Vídeo f" at bounding box center [707, 154] width 107 height 36
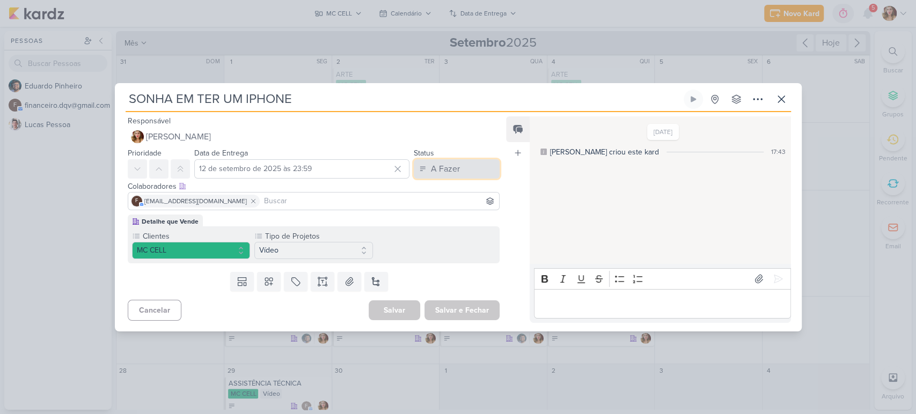
click at [464, 173] on button "A Fazer" at bounding box center [457, 168] width 86 height 19
click at [459, 209] on button "Finalizado" at bounding box center [450, 211] width 95 height 18
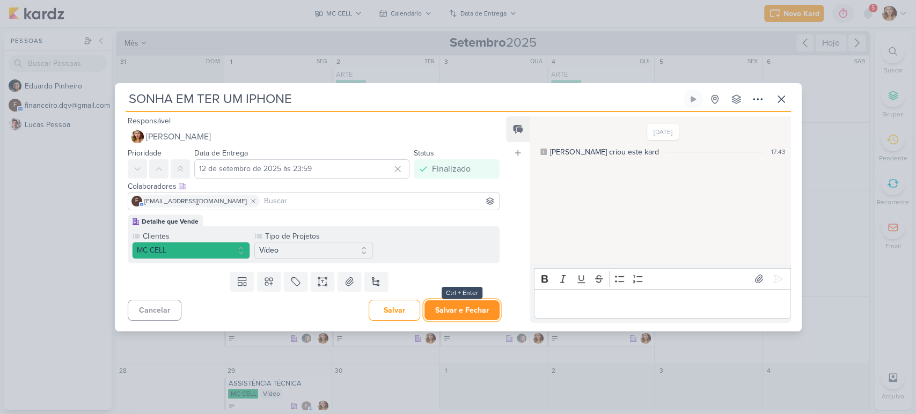
click at [478, 307] on button "Salvar e Fechar" at bounding box center [461, 310] width 75 height 20
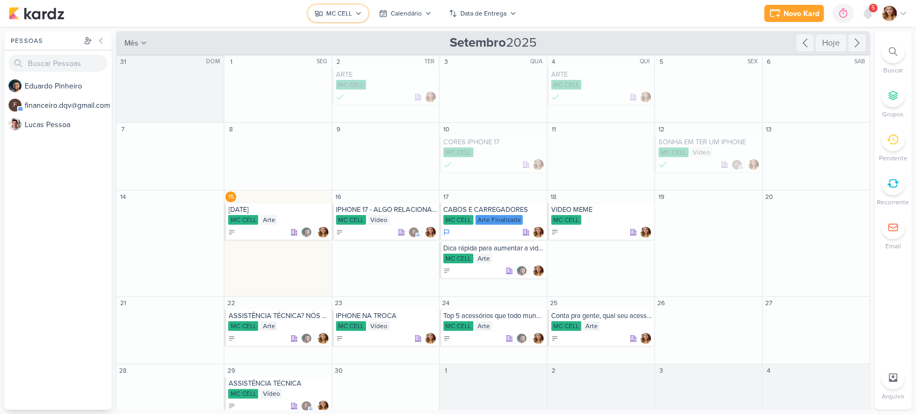
click at [353, 10] on button "MC CELL" at bounding box center [338, 13] width 60 height 17
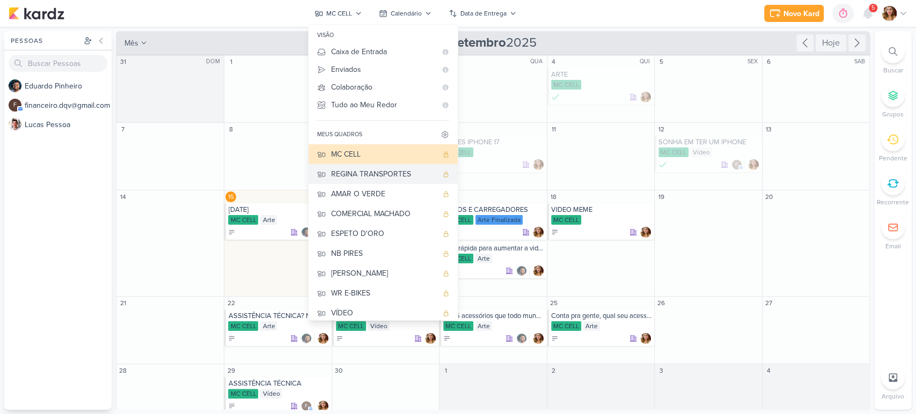
click at [389, 172] on div "REGINA TRANSPORTES" at bounding box center [384, 173] width 106 height 11
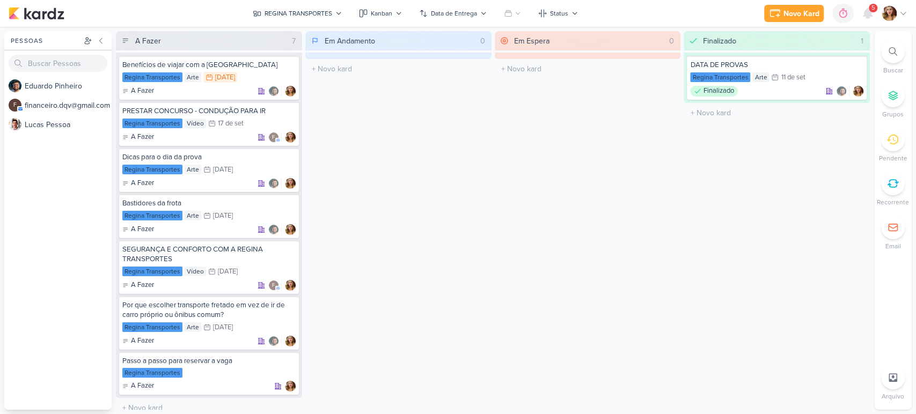
click at [543, 193] on div "Em Espera 0 O título do kard deve ter menos que 100 caracteres" at bounding box center [588, 220] width 186 height 379
